Goal: Task Accomplishment & Management: Complete application form

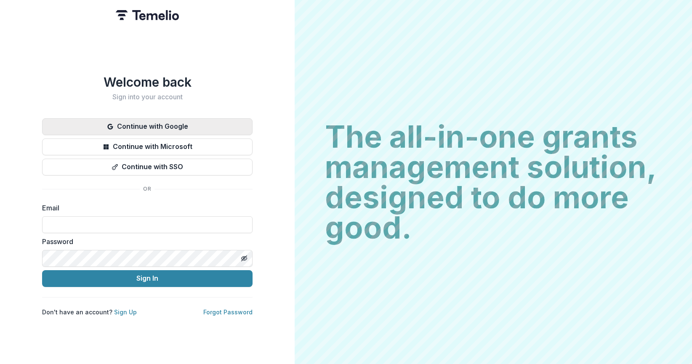
click at [151, 123] on button "Continue with Google" at bounding box center [147, 126] width 211 height 17
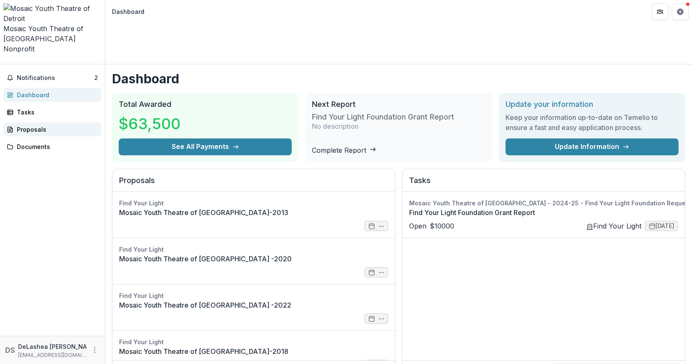
click at [60, 125] on div "Proposals" at bounding box center [56, 129] width 78 height 9
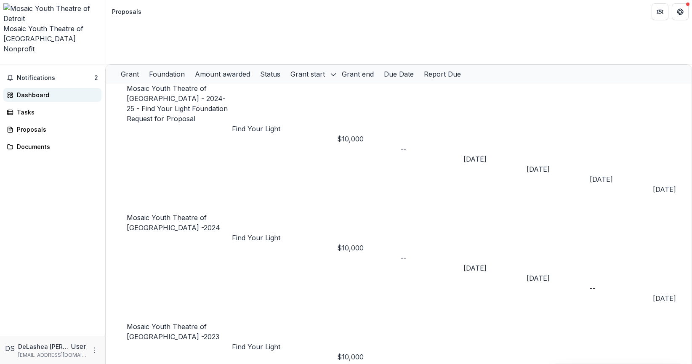
click at [39, 91] on div "Dashboard" at bounding box center [56, 95] width 78 height 9
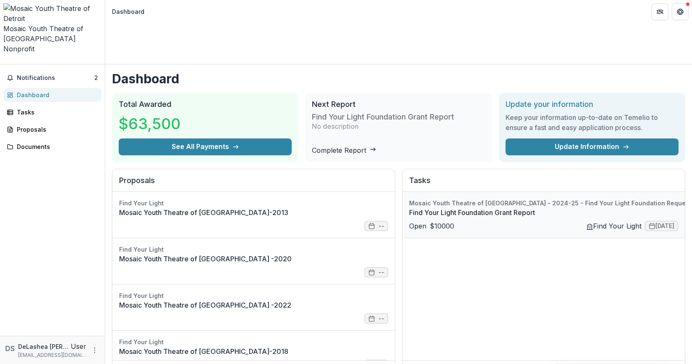
click at [508, 208] on link "Find Your Light Foundation Grant Report" at bounding box center [569, 213] width 321 height 10
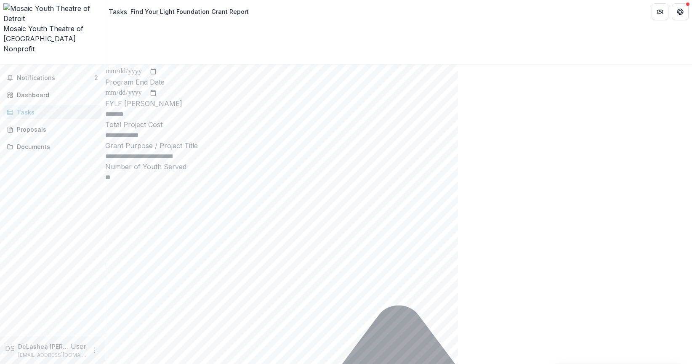
scroll to position [101, 0]
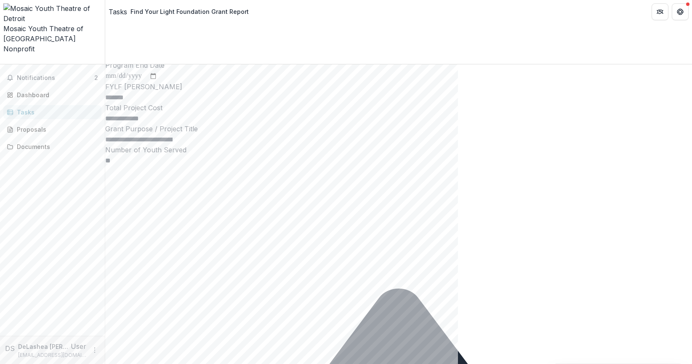
click at [173, 124] on input "**********" at bounding box center [138, 119] width 67 height 10
type input "**********"
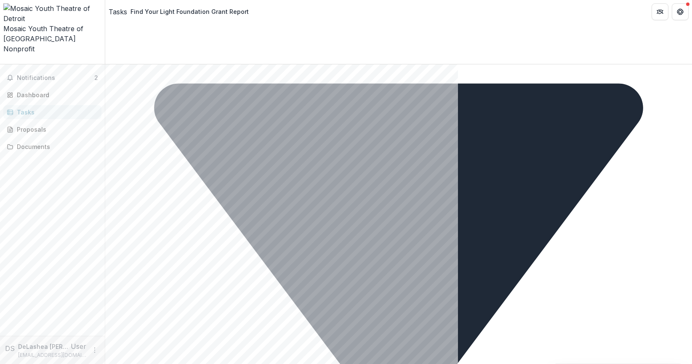
scroll to position [909, 0]
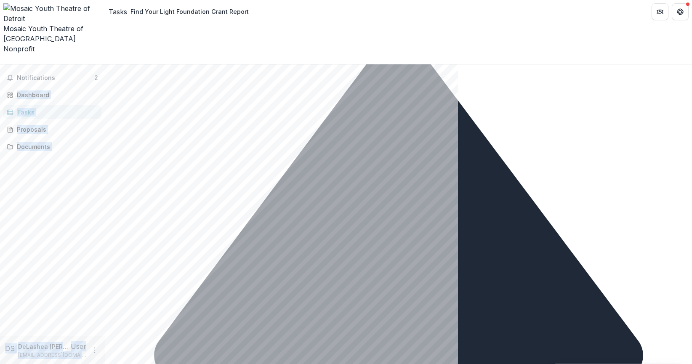
scroll to position [0, 0]
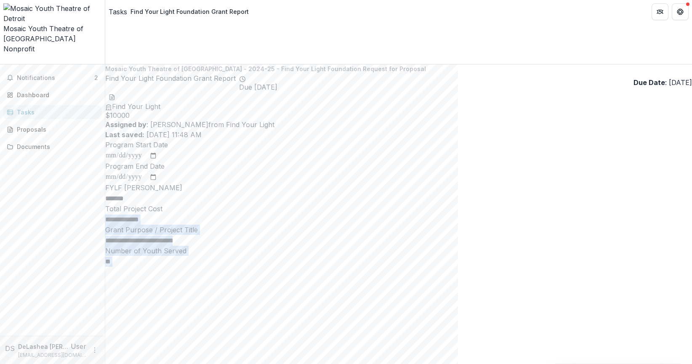
drag, startPoint x: 498, startPoint y: 134, endPoint x: 447, endPoint y: 237, distance: 115.0
click at [410, 246] on div "**********" at bounding box center [398, 235] width 587 height 21
drag, startPoint x: 410, startPoint y: 279, endPoint x: 184, endPoint y: 276, distance: 225.7
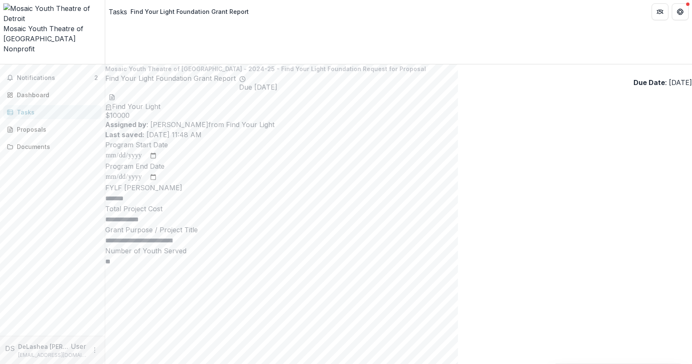
click at [424, 91] on ul "Find Your Light $ 10000" at bounding box center [398, 105] width 587 height 28
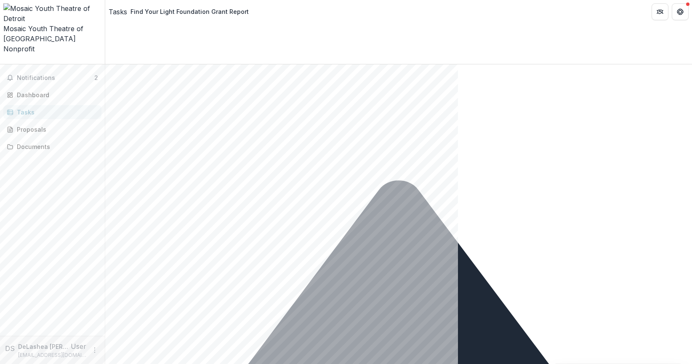
scroll to position [262, 0]
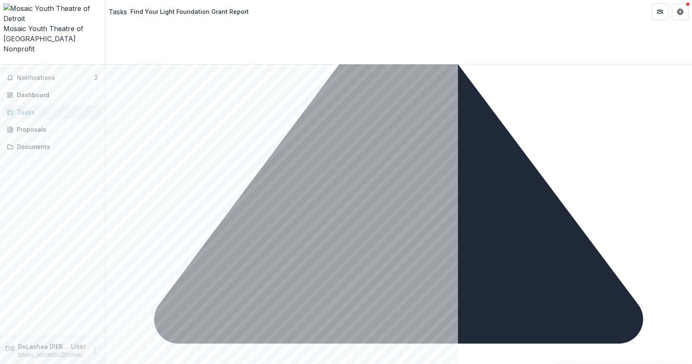
drag, startPoint x: 423, startPoint y: 69, endPoint x: 384, endPoint y: 333, distance: 267.8
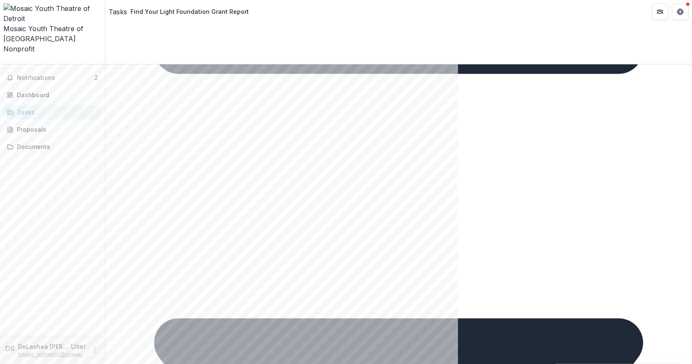
scroll to position [683, 0]
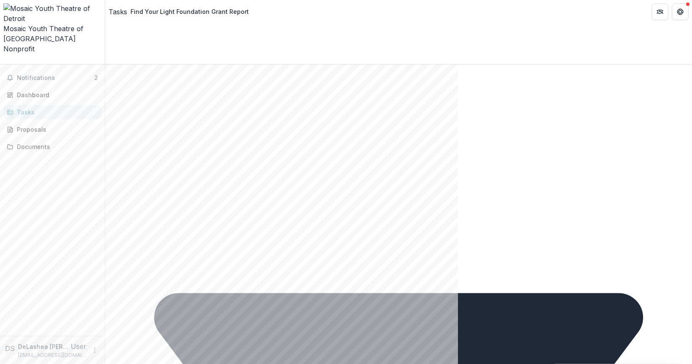
drag, startPoint x: 398, startPoint y: 299, endPoint x: 408, endPoint y: 296, distance: 10.3
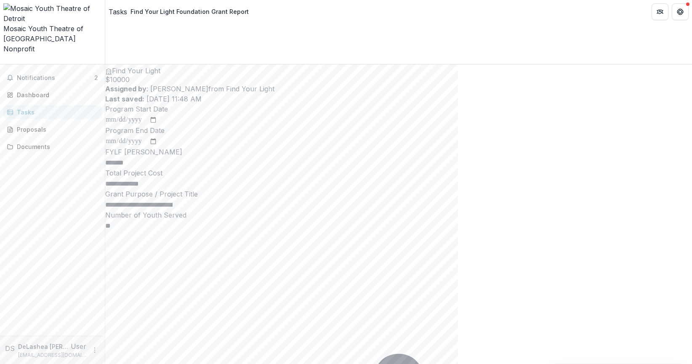
scroll to position [112, 0]
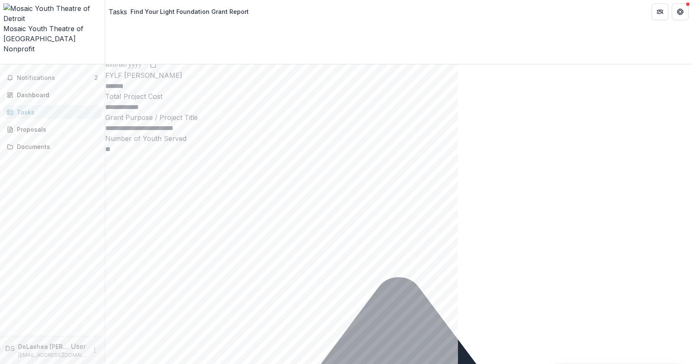
drag, startPoint x: 444, startPoint y: 259, endPoint x: 200, endPoint y: 262, distance: 243.8
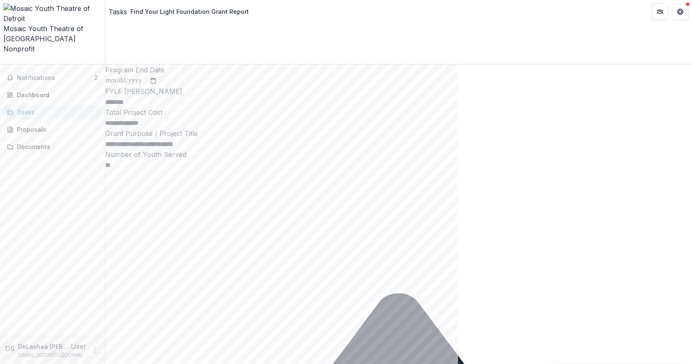
scroll to position [0, 0]
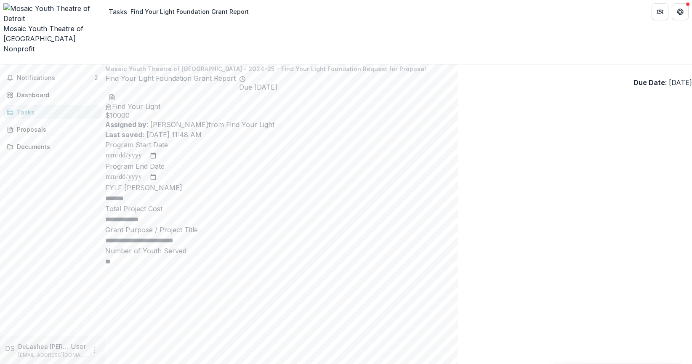
drag, startPoint x: 442, startPoint y: 216, endPoint x: 84, endPoint y: 185, distance: 359.7
click at [84, 185] on main "**********" at bounding box center [346, 214] width 692 height 300
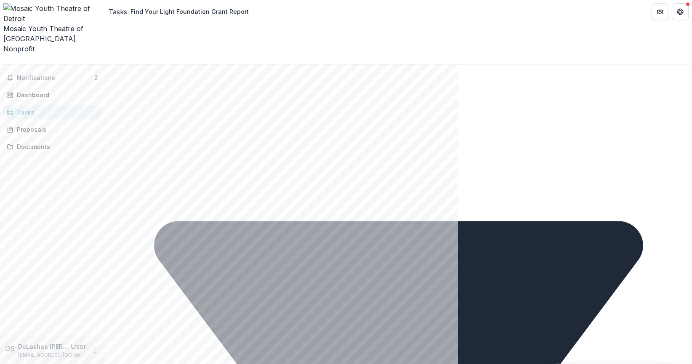
scroll to position [775, 0]
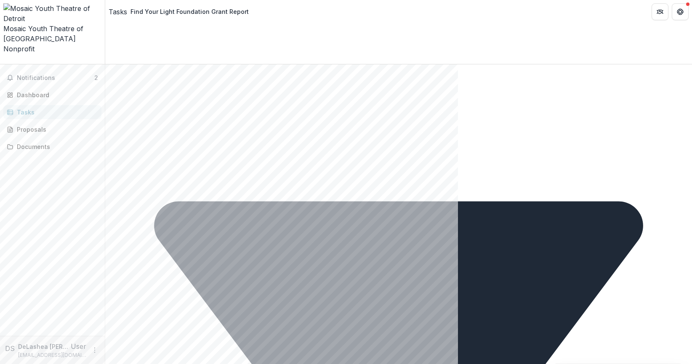
drag, startPoint x: 445, startPoint y: 223, endPoint x: 247, endPoint y: 199, distance: 199.4
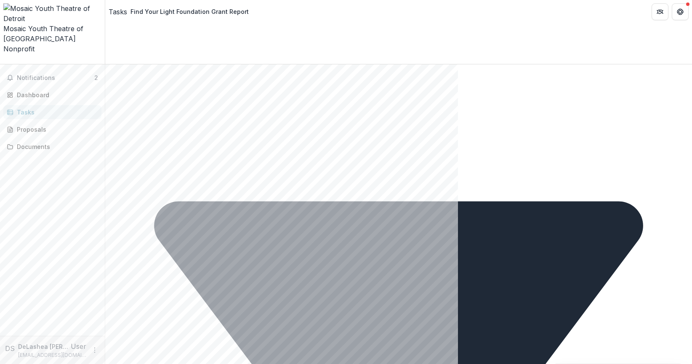
drag, startPoint x: 440, startPoint y: 219, endPoint x: 282, endPoint y: 204, distance: 159.4
drag, startPoint x: 453, startPoint y: 226, endPoint x: 200, endPoint y: 205, distance: 253.9
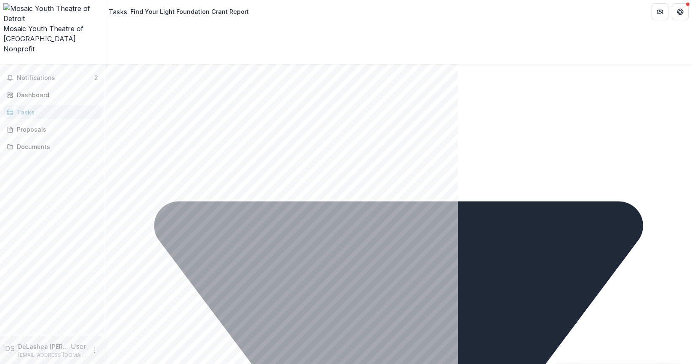
drag, startPoint x: 201, startPoint y: 202, endPoint x: 447, endPoint y: 221, distance: 246.6
drag, startPoint x: 199, startPoint y: 203, endPoint x: 423, endPoint y: 210, distance: 224.1
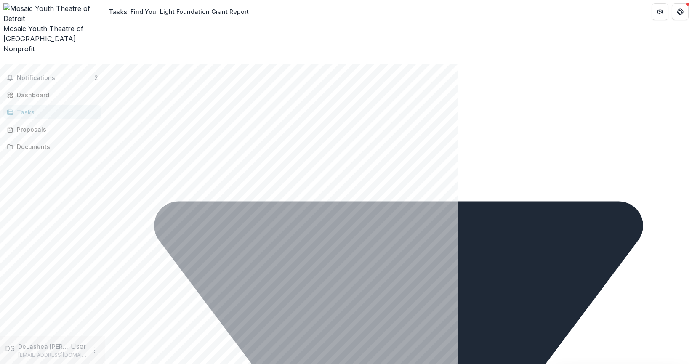
copy p "Please share the project or program's impact to date and let us know any signif…"
drag, startPoint x: 446, startPoint y: 221, endPoint x: 200, endPoint y: 200, distance: 246.8
drag, startPoint x: 198, startPoint y: 205, endPoint x: 438, endPoint y: 228, distance: 240.7
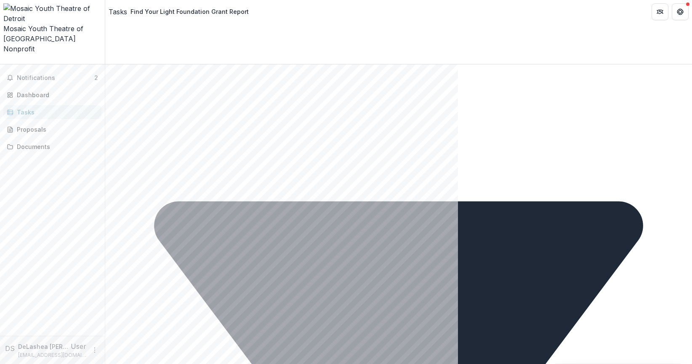
drag, startPoint x: 200, startPoint y: 203, endPoint x: 445, endPoint y: 224, distance: 245.1
drag, startPoint x: 443, startPoint y: 224, endPoint x: 206, endPoint y: 203, distance: 238.0
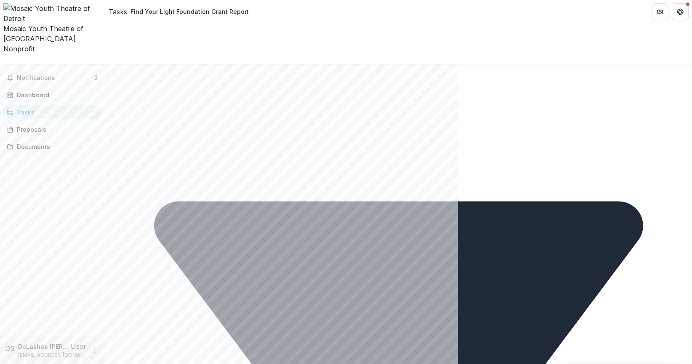
drag, startPoint x: 201, startPoint y: 202, endPoint x: 422, endPoint y: 221, distance: 222.3
drag, startPoint x: 416, startPoint y: 221, endPoint x: 199, endPoint y: 206, distance: 217.8
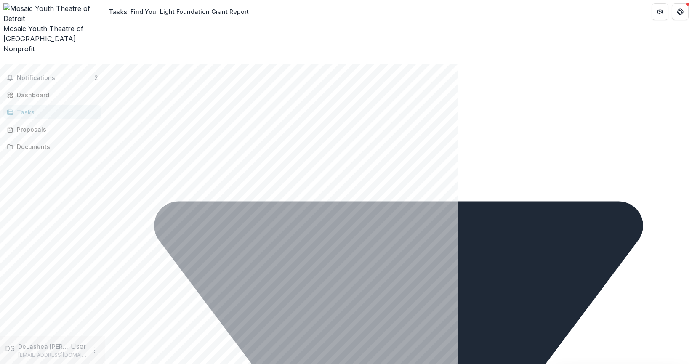
copy p "Please share the project or program's impact to date and let us know any signif…"
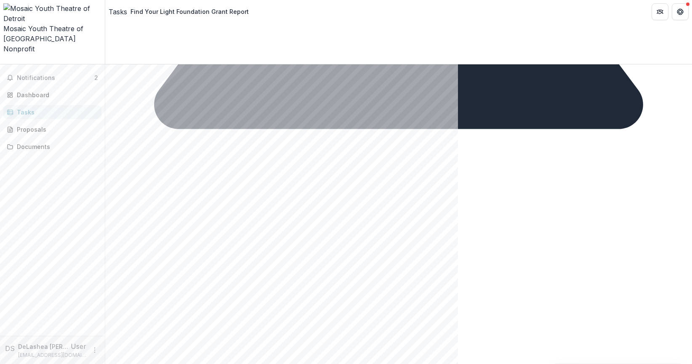
drag, startPoint x: 448, startPoint y: 293, endPoint x: 428, endPoint y: 258, distance: 39.8
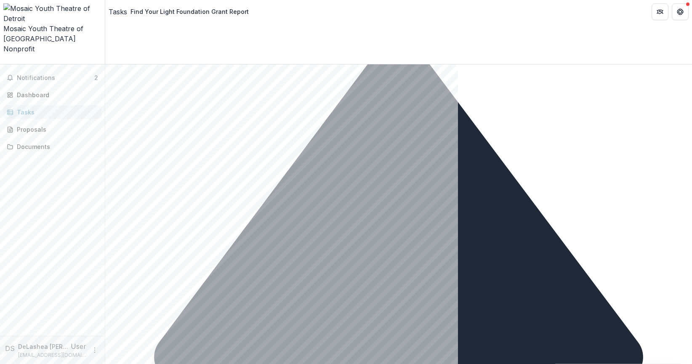
scroll to position [318, 0]
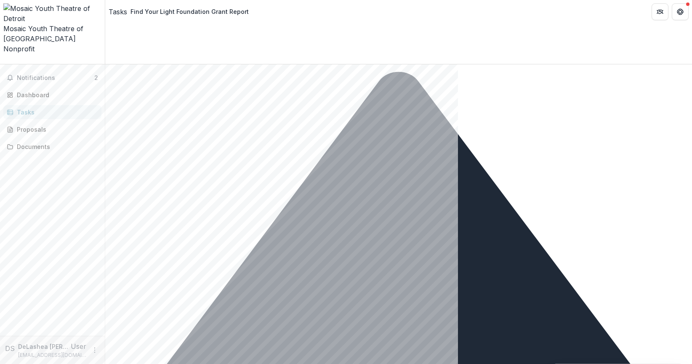
drag, startPoint x: 443, startPoint y: 330, endPoint x: 188, endPoint y: 56, distance: 374.5
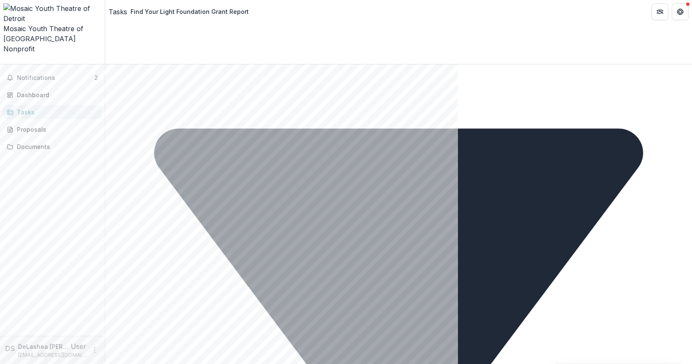
scroll to position [874, 0]
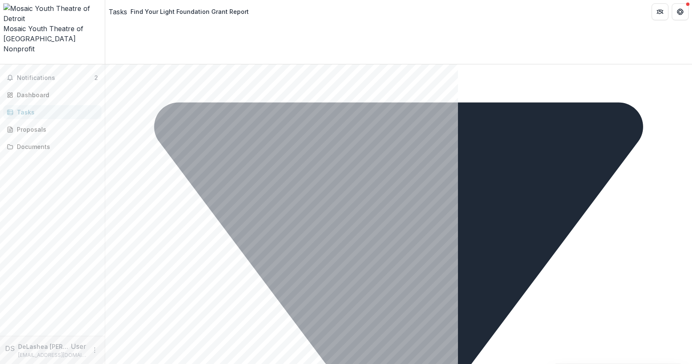
drag, startPoint x: 348, startPoint y: 244, endPoint x: 200, endPoint y: 159, distance: 171.0
